Goal: Task Accomplishment & Management: Complete application form

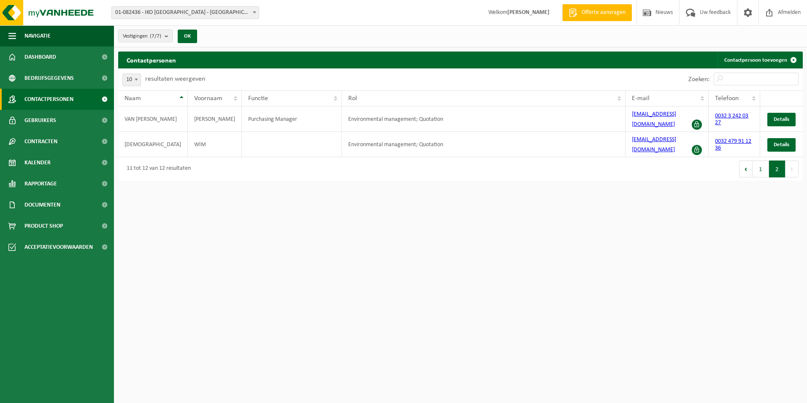
click at [759, 166] on button "1" at bounding box center [761, 168] width 16 height 17
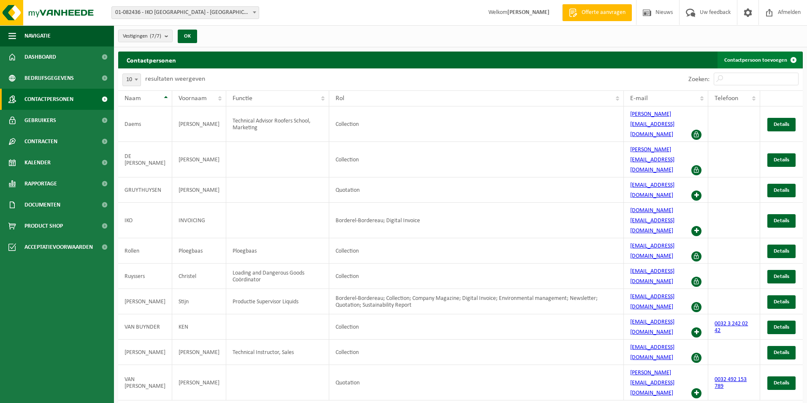
click at [771, 57] on link "Contactpersoon toevoegen" at bounding box center [760, 60] width 84 height 17
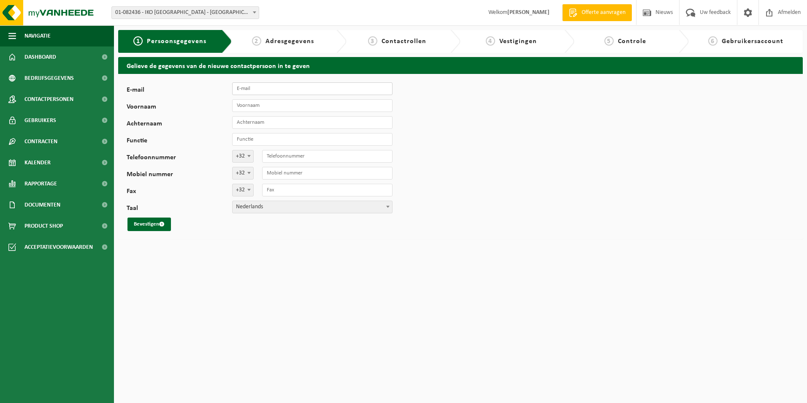
click at [270, 93] on input "E-mail" at bounding box center [312, 88] width 160 height 13
type input "Christophe.Drumont@iko.com"
type input "[PERSON_NAME]"
type input "484434610"
type input "[EMAIL_ADDRESS][DOMAIN_NAME]"
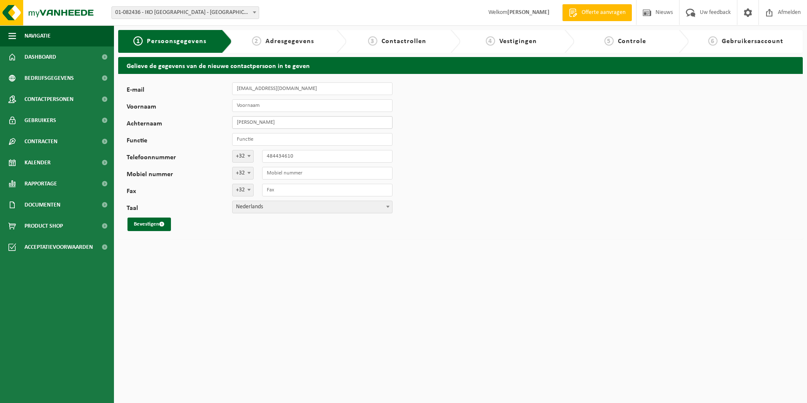
drag, startPoint x: 261, startPoint y: 122, endPoint x: 195, endPoint y: 118, distance: 66.4
click at [195, 118] on div "Achternaam Christophe Drumont" at bounding box center [264, 122] width 274 height 13
type input "Drumont"
click at [244, 108] on input "Voornaam" at bounding box center [312, 105] width 160 height 13
paste input "Christophe"
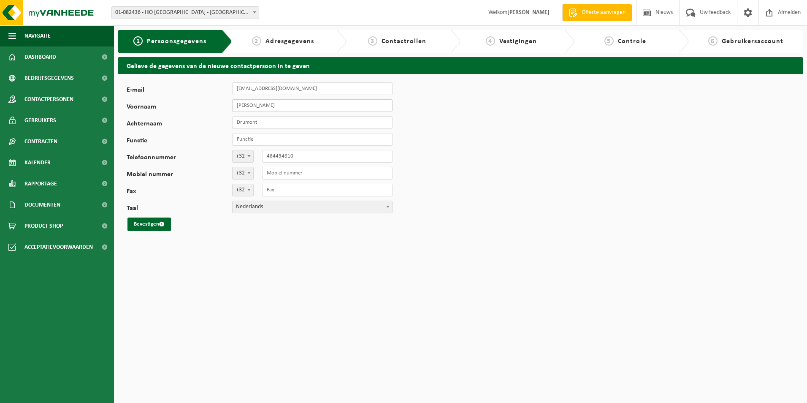
type input "Christophe"
click at [255, 139] on input "Functie" at bounding box center [312, 139] width 160 height 13
type input "Maintenance Manager"
click at [465, 201] on div "E-mail stijnsimons@live.be Voornaam Christophe Achternaam Drumont Functie Maint…" at bounding box center [460, 156] width 685 height 165
click at [160, 225] on span "submit" at bounding box center [161, 223] width 5 height 5
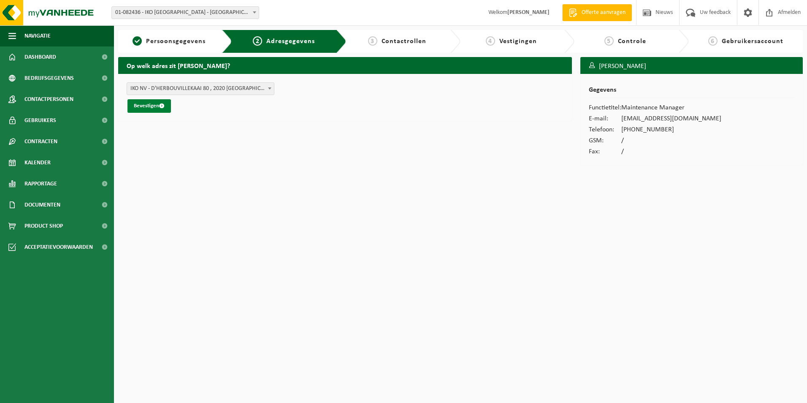
click at [163, 107] on span "submit" at bounding box center [161, 105] width 5 height 5
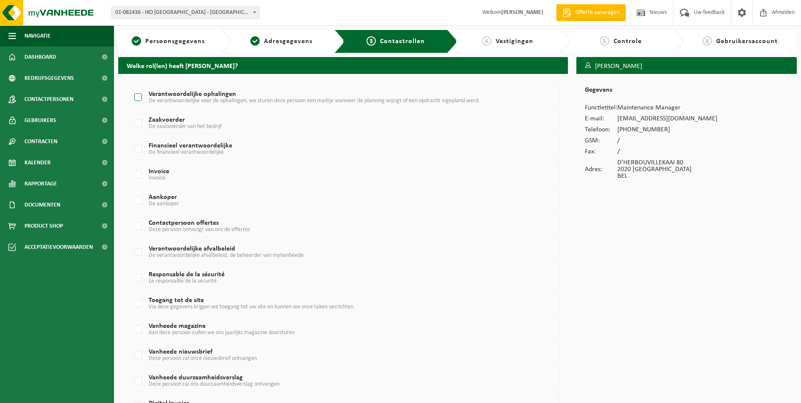
click at [137, 95] on label "Verantwoordelijke ophalingen De verantwoordelijke voor de ophalingen, we sturen…" at bounding box center [325, 97] width 385 height 13
click at [131, 87] on input "Verantwoordelijke ophalingen De verantwoordelijke voor de ophalingen, we sturen…" at bounding box center [131, 87] width 0 height 0
checkbox input "true"
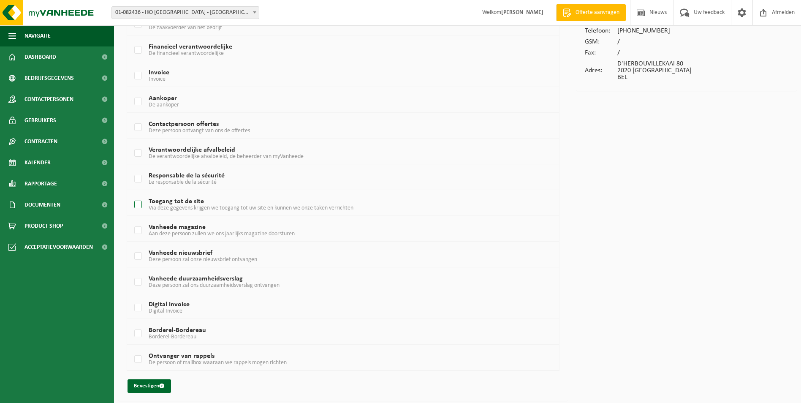
scroll to position [101, 0]
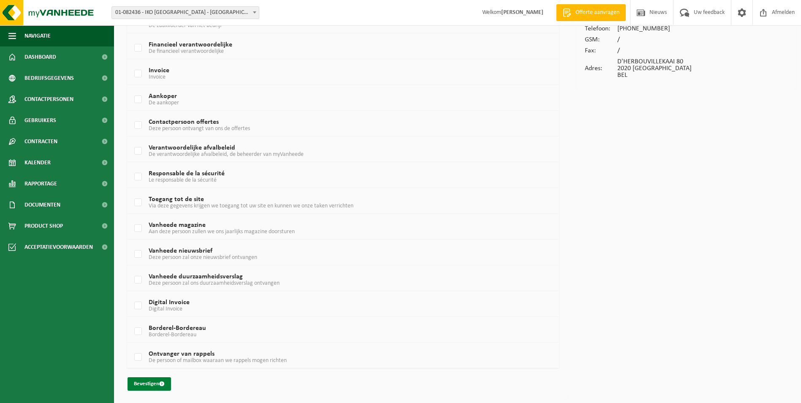
click at [154, 381] on button "Bevestigen" at bounding box center [148, 384] width 43 height 14
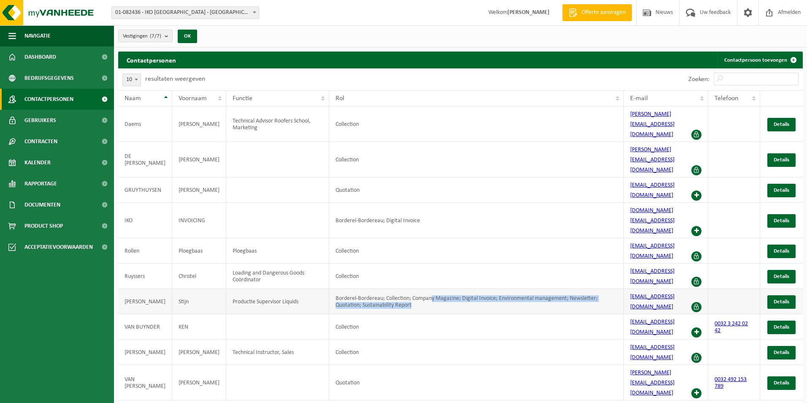
drag, startPoint x: 422, startPoint y: 245, endPoint x: 543, endPoint y: 249, distance: 121.2
click at [543, 289] on td "Borderel-Bordereau; Collection; Company Magazine; Digital Invoice; Environmenta…" at bounding box center [476, 301] width 295 height 25
click at [372, 289] on td "Borderel-Bordereau; Collection; Company Magazine; Digital Invoice; Environmenta…" at bounding box center [476, 301] width 295 height 25
click at [377, 289] on td "Borderel-Bordereau; Collection; Company Magazine; Digital Invoice; Environmenta…" at bounding box center [476, 301] width 295 height 25
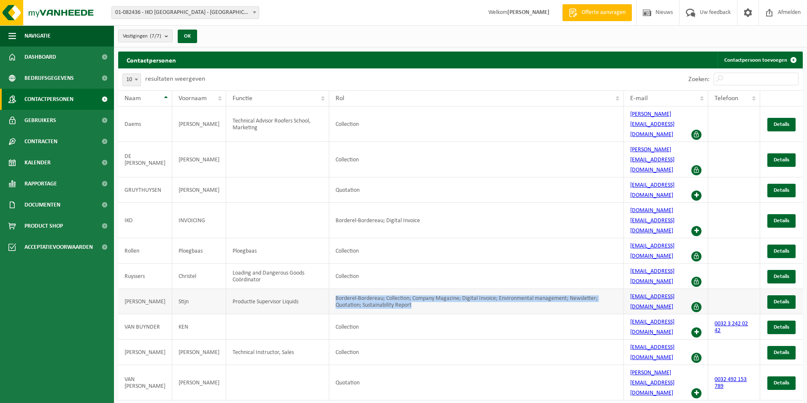
click at [377, 289] on td "Borderel-Bordereau; Collection; Company Magazine; Digital Invoice; Environmenta…" at bounding box center [476, 301] width 295 height 25
drag, startPoint x: 377, startPoint y: 244, endPoint x: 391, endPoint y: 249, distance: 14.4
click at [391, 289] on td "Borderel-Bordereau; Collection; Company Magazine; Digital Invoice; Environmenta…" at bounding box center [476, 301] width 295 height 25
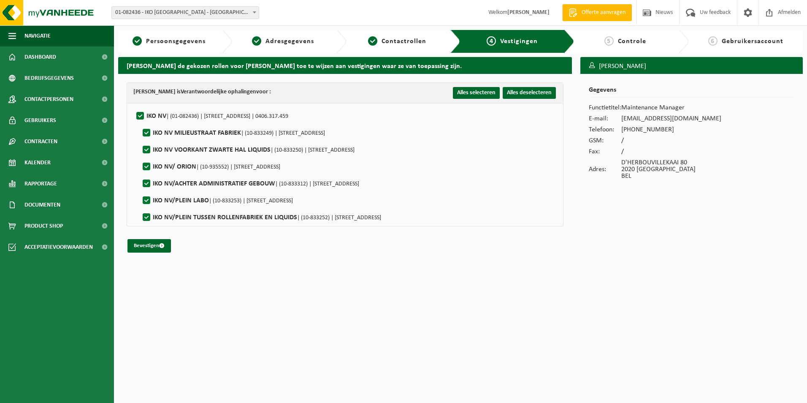
click at [146, 134] on label"] "[GEOGRAPHIC_DATA] | (10-833249) | [STREET_ADDRESS]" at bounding box center [233, 133] width 184 height 13
click at [140, 122] on input "[GEOGRAPHIC_DATA] | (10-833249) | [STREET_ADDRESS]" at bounding box center [139, 122] width 0 height 0
checkbox input "false"
click at [146, 146] on label"] "IKO NV VOORKANT ZWARTE HAL LIQUIDS | (10-833250) | D'HERBOUVILLEKAAI 80, 2020 A…" at bounding box center [248, 150] width 214 height 13
click at [140, 139] on input "IKO NV VOORKANT ZWARTE HAL LIQUIDS | (10-833250) | D'HERBOUVILLEKAAI 80, 2020 A…" at bounding box center [139, 139] width 0 height 0
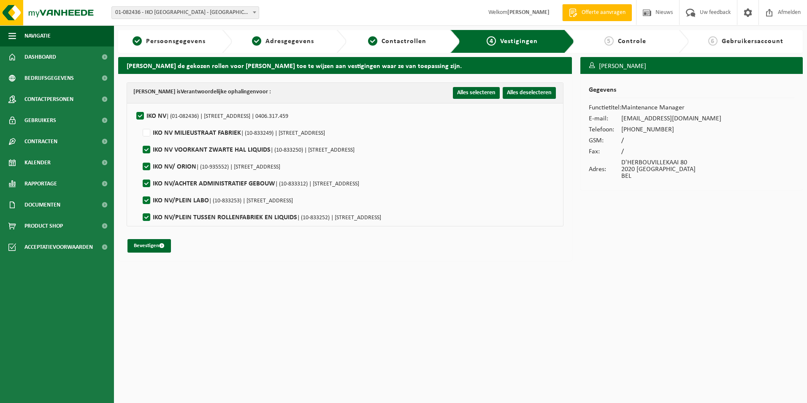
checkbox input "false"
click at [144, 167] on label"] "IKO NV/ ORION | (10-935552) | D'HERBOUVILLEKAAI 80, 2020 ANTWERPEN" at bounding box center [210, 166] width 139 height 13
click at [140, 156] on input "IKO NV/ ORION | (10-935552) | D'HERBOUVILLEKAAI 80, 2020 ANTWERPEN" at bounding box center [139, 156] width 0 height 0
checkbox input "false"
click at [147, 182] on label"] "IKO NV/ACHTER ADMINISTRATIEF GEBOUW | (10-833312) | D'HERBOUVILLEKAAI 80, 2020 …" at bounding box center [250, 183] width 218 height 13
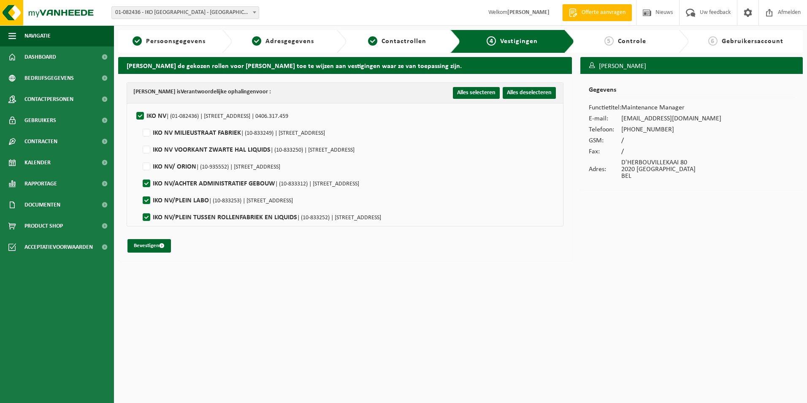
click at [140, 173] on input "IKO NV/ACHTER ADMINISTRATIEF GEBOUW | (10-833312) | D'HERBOUVILLEKAAI 80, 2020 …" at bounding box center [139, 173] width 0 height 0
checkbox input "false"
click at [147, 221] on label"] "IKO NV/PLEIN TUSSEN ROLLENFABRIEK EN LIQUIDS | (10-833252) | D'HERBOUVILLEKAAI …" at bounding box center [261, 217] width 240 height 13
click at [140, 207] on input "IKO NV/PLEIN TUSSEN ROLLENFABRIEK EN LIQUIDS | (10-833252) | D'HERBOUVILLEKAAI …" at bounding box center [139, 206] width 0 height 0
checkbox input "false"
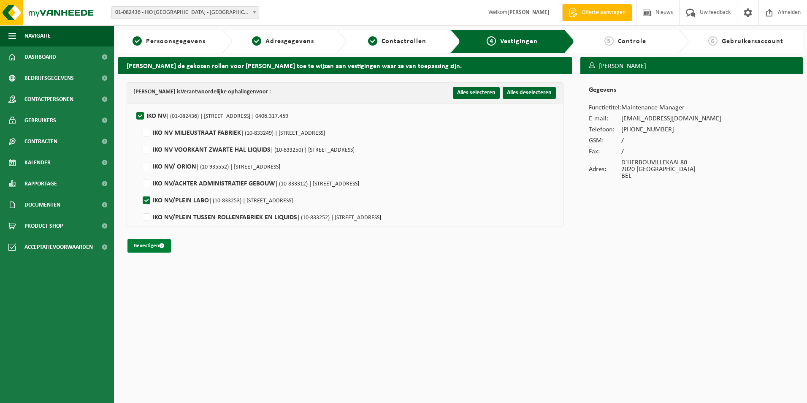
click at [153, 246] on button "Bevestigen" at bounding box center [148, 246] width 43 height 14
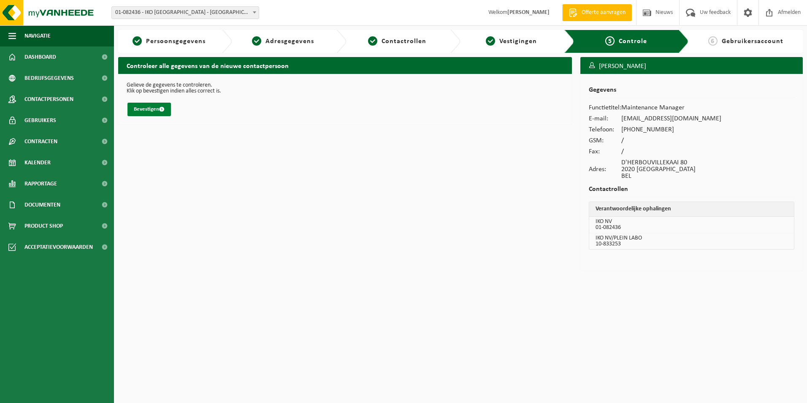
click at [151, 110] on button "Bevestigen" at bounding box center [148, 110] width 43 height 14
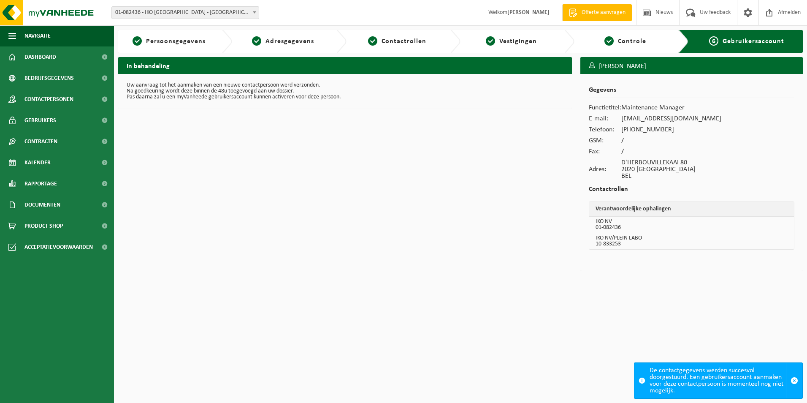
click at [436, 226] on div "In behandeling Uw aanvraag tot het aanmaken van een nieuwe contactpersoon werd …" at bounding box center [345, 166] width 462 height 218
click at [792, 382] on span "button" at bounding box center [795, 381] width 8 height 8
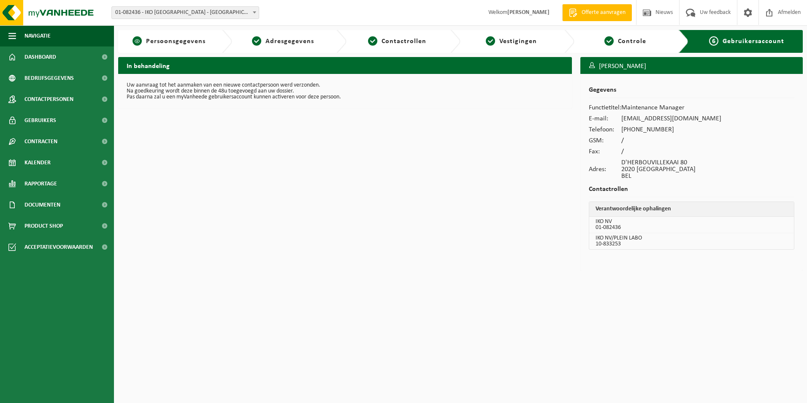
click at [151, 48] on div "1 Persoonsgegevens" at bounding box center [175, 41] width 114 height 23
click at [49, 116] on span "Gebruikers" at bounding box center [40, 120] width 32 height 21
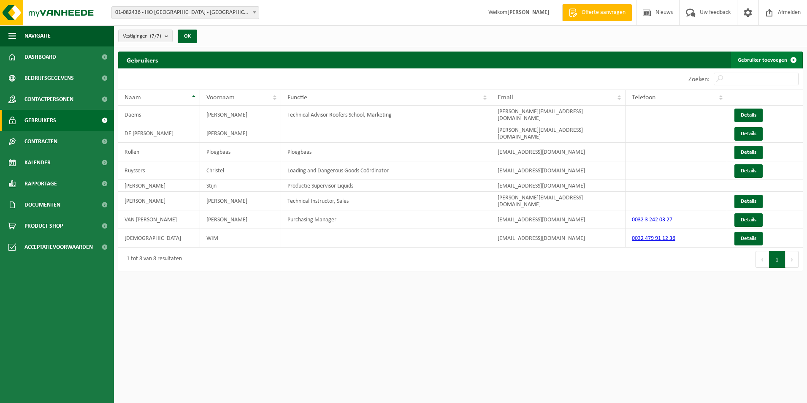
click at [767, 58] on link "Gebruiker toevoegen" at bounding box center [766, 60] width 71 height 17
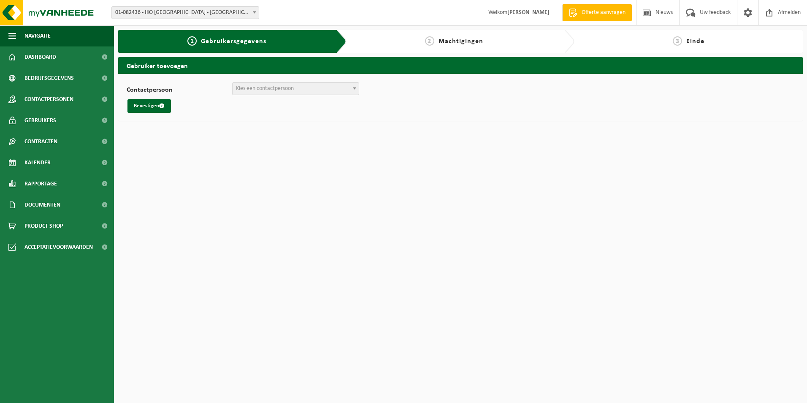
click at [345, 98] on div "Contactpersoon [PERSON_NAME] ([EMAIL_ADDRESS][DOMAIN_NAME]) [PERSON_NAME] ([EMA…" at bounding box center [461, 97] width 668 height 30
click at [341, 85] on span "Kies een contactpersoon" at bounding box center [296, 89] width 126 height 12
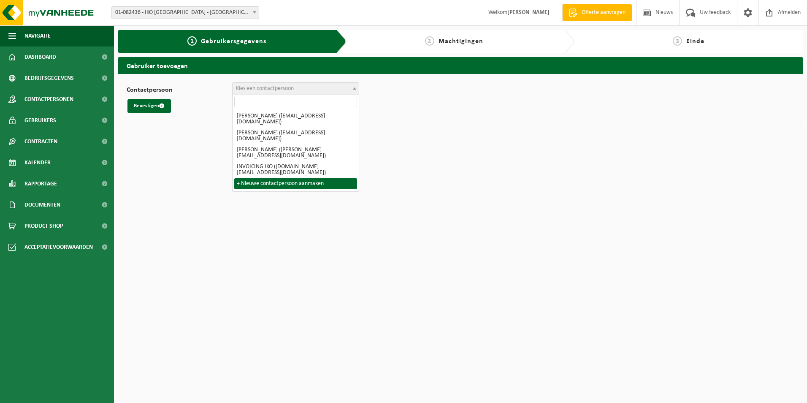
click at [330, 237] on html "Vestiging: 01-082436 - IKO NV - ANTWERPEN 10-833249 - IKO NV MILIEUSTRAAT FABRI…" at bounding box center [403, 201] width 807 height 403
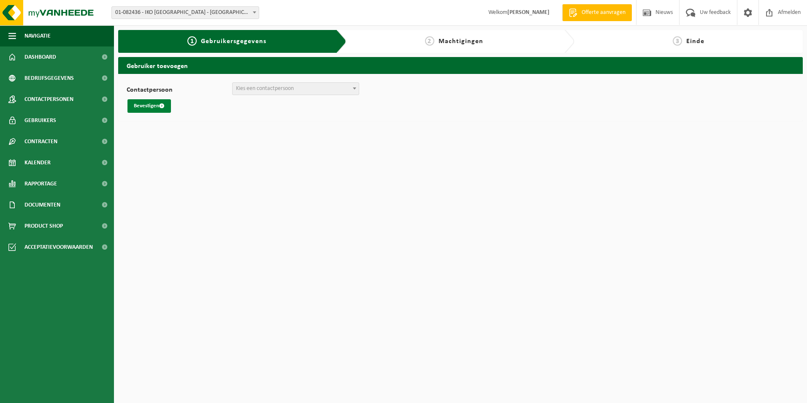
click at [149, 107] on button "Bevestigen" at bounding box center [148, 106] width 43 height 14
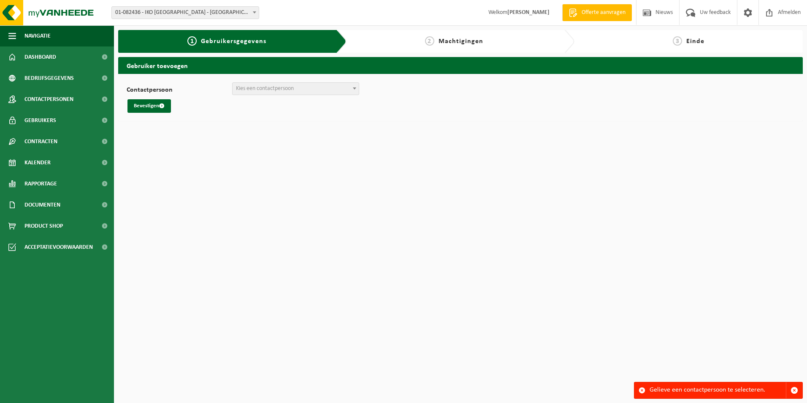
click at [355, 88] on b at bounding box center [354, 88] width 3 height 2
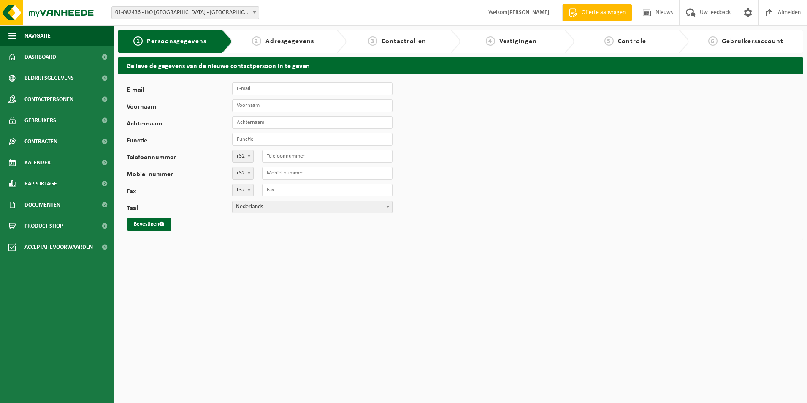
click at [260, 250] on html "Vestiging: 01-082436 - IKO NV - ANTWERPEN 10-833249 - IKO NV MILIEUSTRAAT FABRI…" at bounding box center [403, 201] width 807 height 403
click at [283, 87] on input "E-mail" at bounding box center [312, 88] width 160 height 13
click at [604, 149] on div "E-mail Voornaam Achternaam Functie Telefoonnummer +32 '; +49 '; +33 '; +44 '; +…" at bounding box center [460, 156] width 685 height 165
click at [260, 92] on input "E-mail" at bounding box center [312, 88] width 160 height 13
click at [263, 92] on input "Bart." at bounding box center [312, 88] width 160 height 13
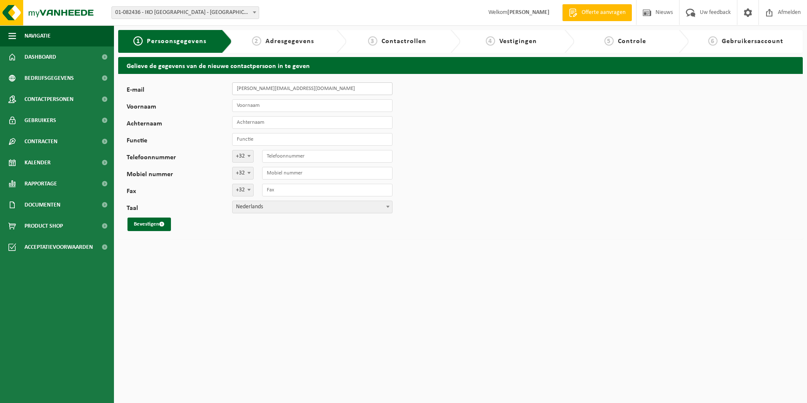
type input "[PERSON_NAME][EMAIL_ADDRESS][DOMAIN_NAME]"
click at [302, 99] on input "Voornaam" at bounding box center [312, 105] width 160 height 13
type input "Bart"
click at [269, 120] on input "Achternaam" at bounding box center [312, 122] width 160 height 13
type input "Van Riel"
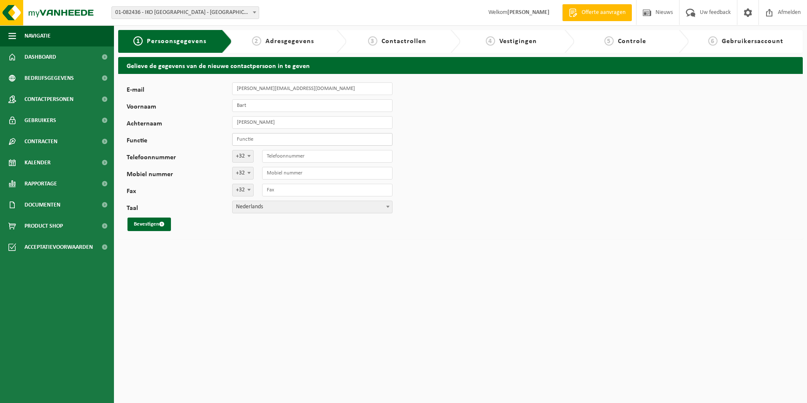
click at [271, 141] on input "Functie" at bounding box center [312, 139] width 160 height 13
click at [287, 144] on input "Functie" at bounding box center [312, 139] width 160 height 13
type input "Maintenance Planner"
click at [644, 157] on div "E-mail Bart.VanRiel@iko.com Voornaam Bart Achternaam Van Riel Functie Maintenan…" at bounding box center [460, 156] width 685 height 165
click at [157, 223] on button "Bevestigen" at bounding box center [148, 224] width 43 height 14
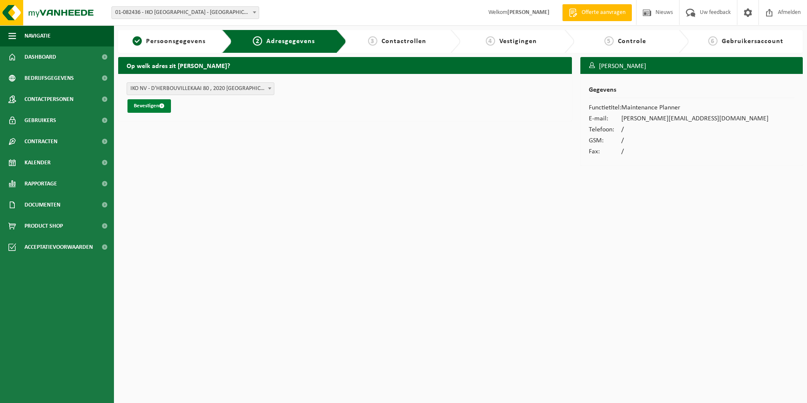
click at [155, 106] on button "Bevestigen" at bounding box center [148, 106] width 43 height 14
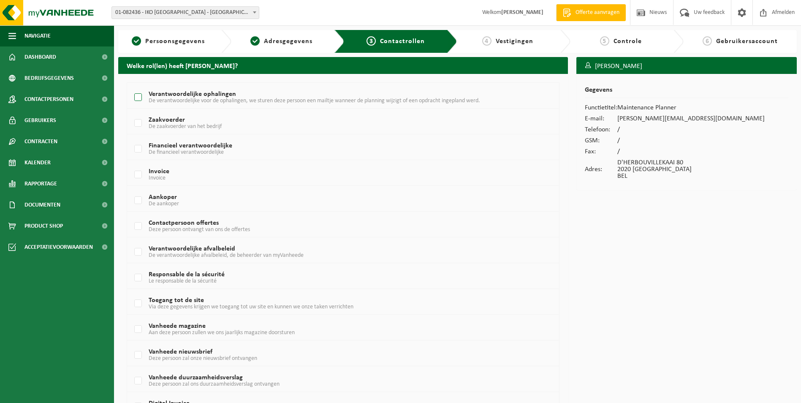
click at [136, 99] on label "Verantwoordelijke ophalingen De verantwoordelijke voor de ophalingen, we sturen…" at bounding box center [325, 97] width 385 height 13
click at [131, 87] on input "Verantwoordelijke ophalingen De verantwoordelijke voor de ophalingen, we sturen…" at bounding box center [131, 87] width 0 height 0
checkbox input "true"
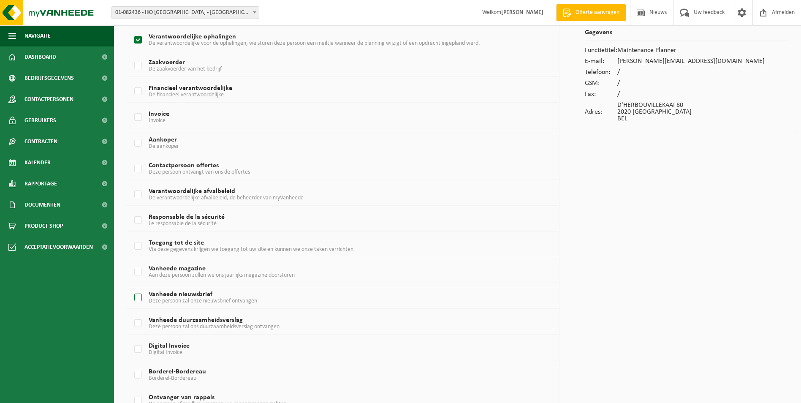
scroll to position [101, 0]
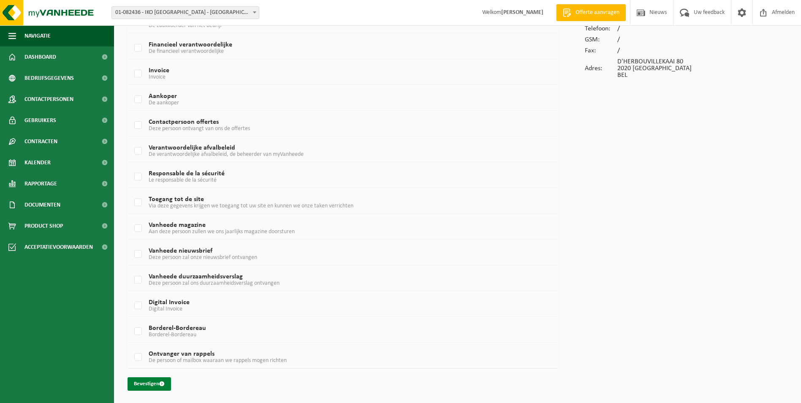
click at [157, 380] on button "Bevestigen" at bounding box center [148, 384] width 43 height 14
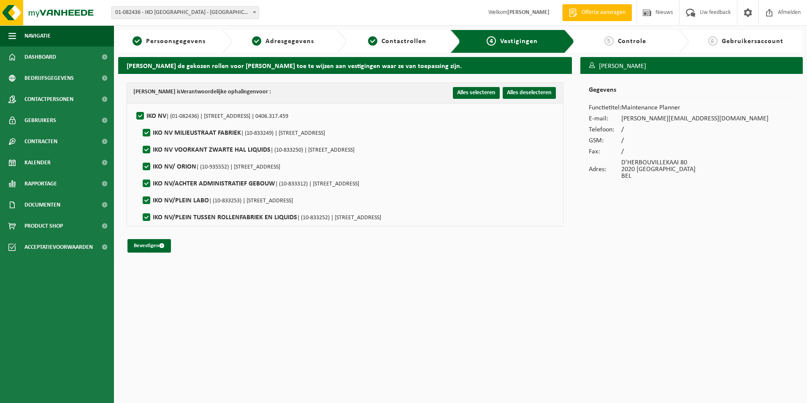
click at [147, 135] on label"] "IKO NV MILIEUSTRAAT FABRIEK | (10-833249) | D'HERBOUVILLEKAAI 80, 2020 ANTWERPEN" at bounding box center [233, 133] width 184 height 13
click at [140, 122] on input "IKO NV MILIEUSTRAAT FABRIEK | (10-833249) | D'HERBOUVILLEKAAI 80, 2020 ANTWERPEN" at bounding box center [139, 122] width 0 height 0
checkbox input "false"
click at [146, 148] on label"] "IKO NV VOORKANT ZWARTE HAL LIQUIDS | (10-833250) | D'HERBOUVILLEKAAI 80, 2020 A…" at bounding box center [248, 150] width 214 height 13
click at [140, 139] on input "IKO NV VOORKANT ZWARTE HAL LIQUIDS | (10-833250) | D'HERBOUVILLEKAAI 80, 2020 A…" at bounding box center [139, 139] width 0 height 0
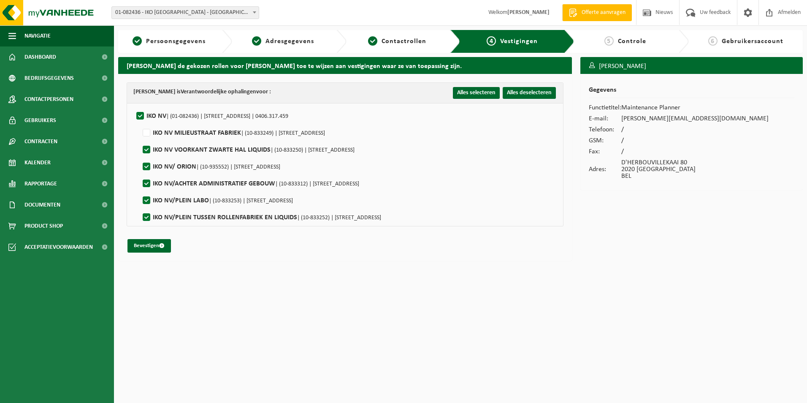
checkbox input "false"
click at [145, 164] on label"] "IKO NV/ ORION | (10-935552) | D'HERBOUVILLEKAAI 80, 2020 ANTWERPEN" at bounding box center [210, 166] width 139 height 13
click at [140, 156] on input "IKO NV/ ORION | (10-935552) | D'HERBOUVILLEKAAI 80, 2020 ANTWERPEN" at bounding box center [139, 156] width 0 height 0
checkbox input "false"
drag, startPoint x: 148, startPoint y: 186, endPoint x: 147, endPoint y: 197, distance: 10.6
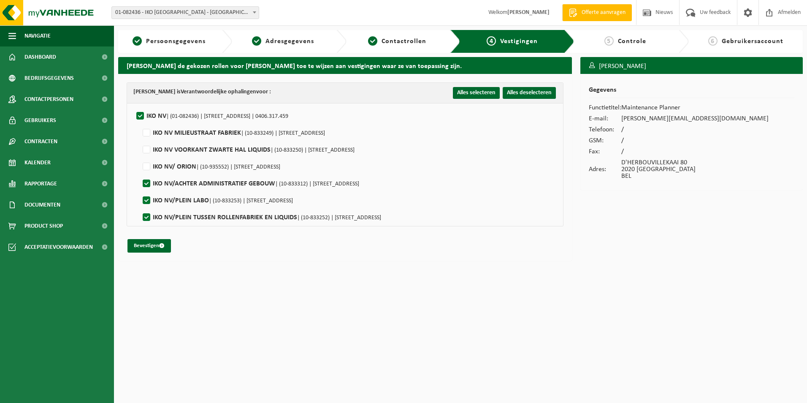
click at [148, 186] on label"] "IKO NV/ACHTER ADMINISTRATIEF GEBOUW | (10-833312) | D'HERBOUVILLEKAAI 80, 2020 …" at bounding box center [250, 183] width 218 height 13
click at [140, 173] on input "IKO NV/ACHTER ADMINISTRATIEF GEBOUW | (10-833312) | D'HERBOUVILLEKAAI 80, 2020 …" at bounding box center [139, 173] width 0 height 0
checkbox input "false"
click at [147, 215] on label"] "IKO NV/PLEIN TUSSEN ROLLENFABRIEK EN LIQUIDS | (10-833252) | D'HERBOUVILLEKAAI …" at bounding box center [261, 217] width 240 height 13
click at [140, 207] on input "IKO NV/PLEIN TUSSEN ROLLENFABRIEK EN LIQUIDS | (10-833252) | D'HERBOUVILLEKAAI …" at bounding box center [139, 206] width 0 height 0
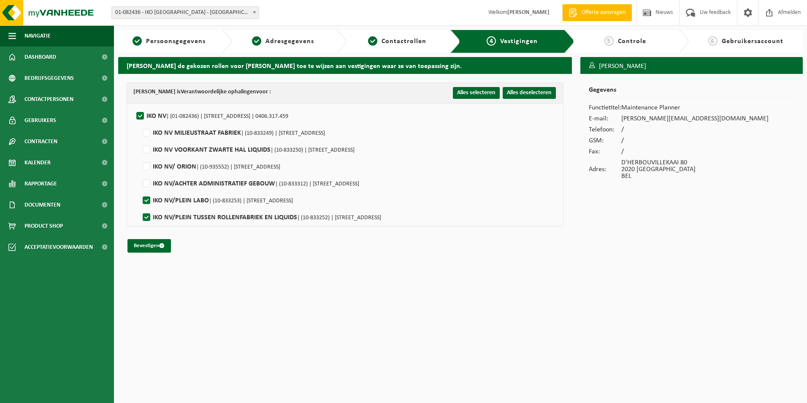
checkbox input "false"
click at [152, 244] on button "Bevestigen" at bounding box center [148, 246] width 43 height 14
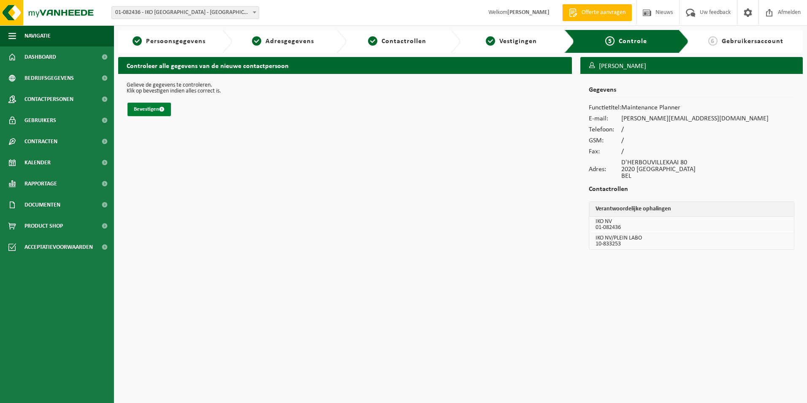
click at [154, 109] on button "Bevestigen" at bounding box center [148, 110] width 43 height 14
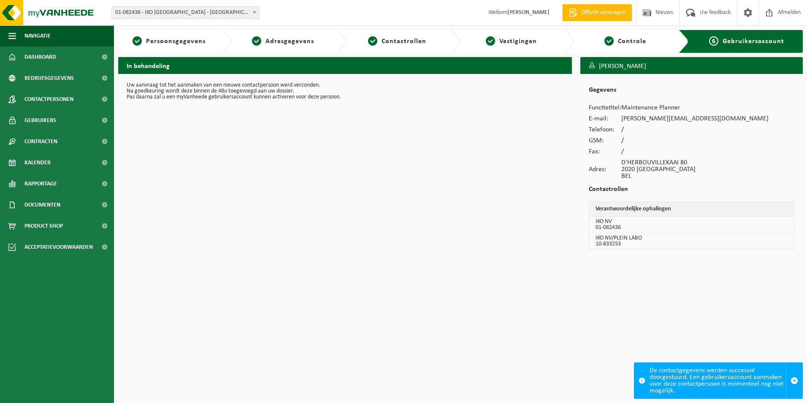
click at [375, 193] on div "In behandeling Uw aanvraag tot het aanmaken van een nieuwe contactpersoon werd …" at bounding box center [345, 166] width 462 height 218
